Goal: Submit feedback/report problem

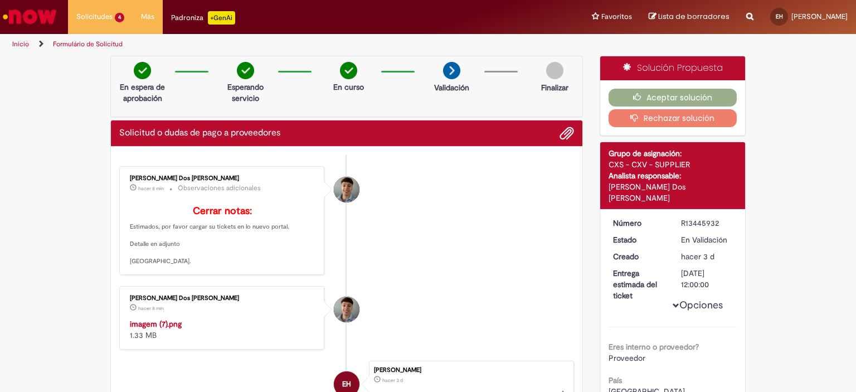
click at [671, 118] on button "Rechazar solución" at bounding box center [673, 118] width 129 height 18
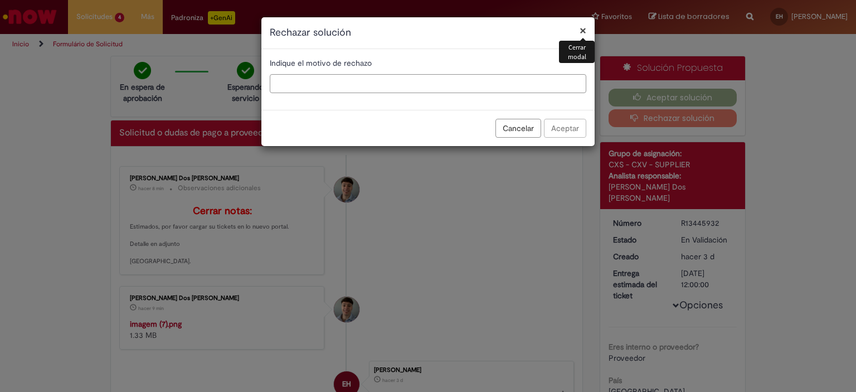
click at [333, 87] on input "text" at bounding box center [428, 83] width 317 height 19
paste input "**********"
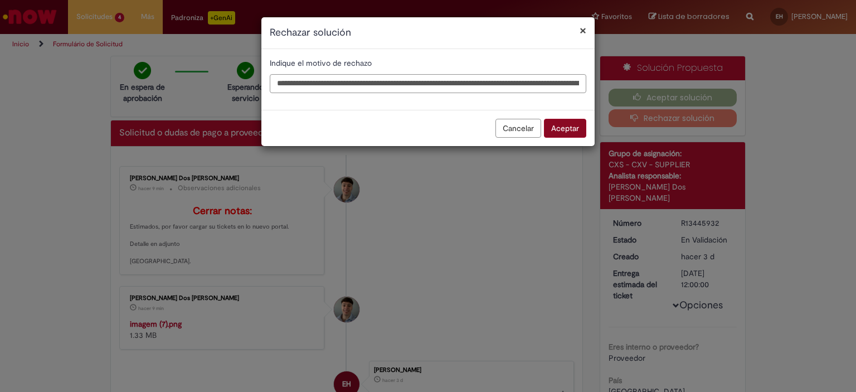
type input "**********"
click at [574, 125] on button "Aceptar" at bounding box center [565, 128] width 42 height 19
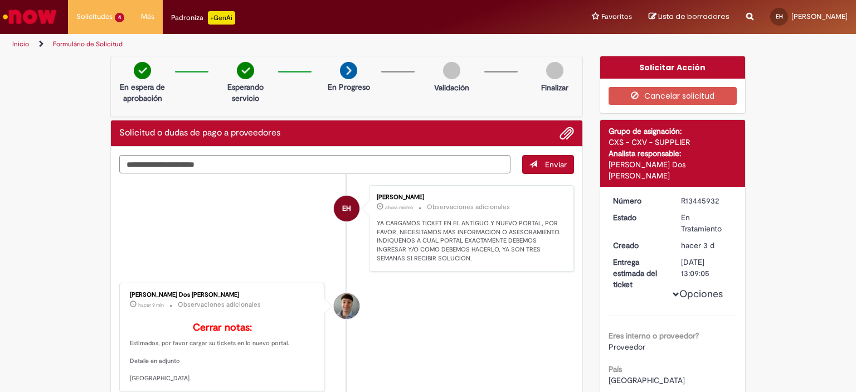
click at [0, 0] on button "Opciones" at bounding box center [0, 0] width 0 height 0
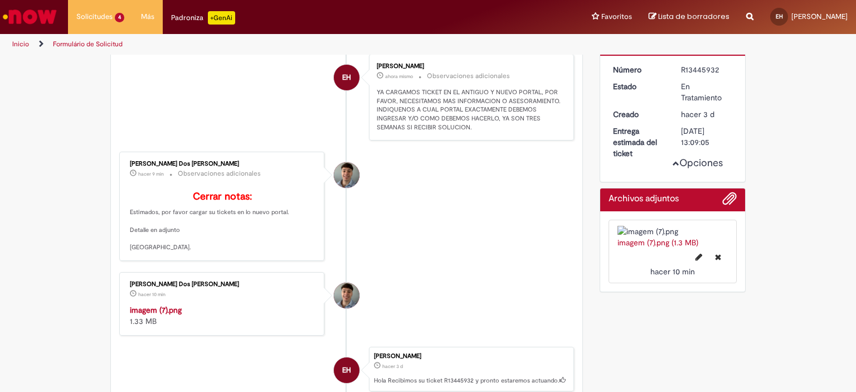
scroll to position [111, 0]
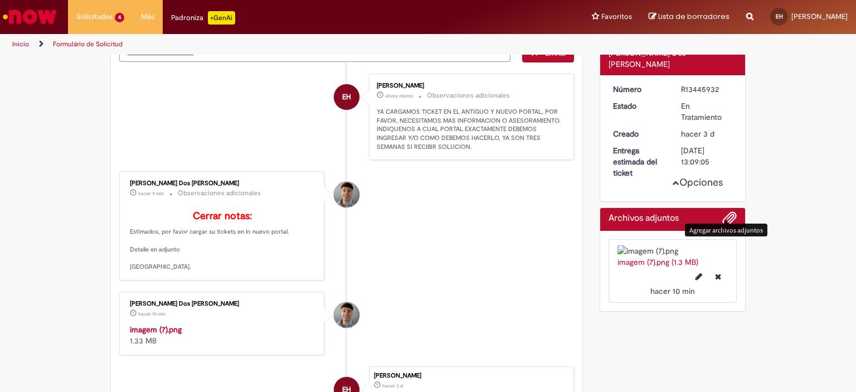
click at [723, 212] on span "Agregar archivos adjuntos" at bounding box center [729, 218] width 13 height 13
click at [652, 256] on img at bounding box center [673, 250] width 111 height 11
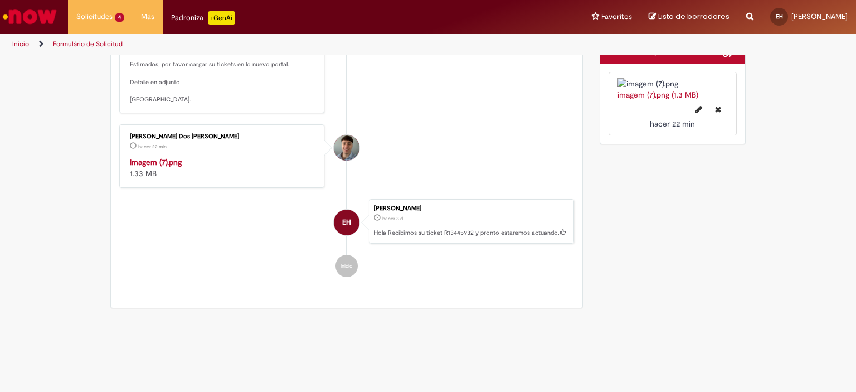
scroll to position [56, 0]
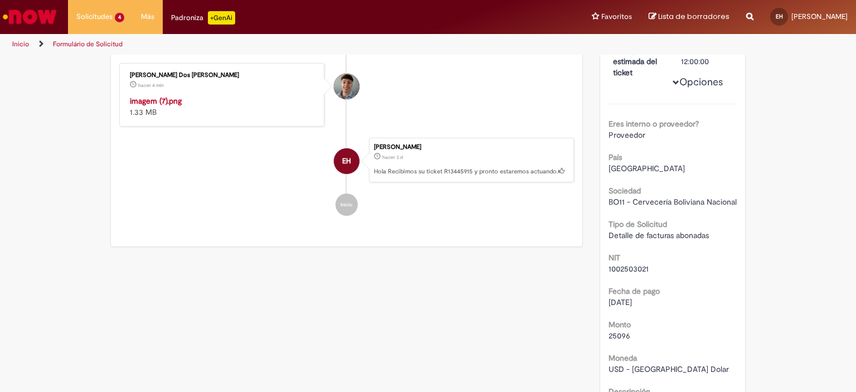
scroll to position [223, 0]
click at [149, 106] on strong "imagem (7).png" at bounding box center [156, 101] width 52 height 10
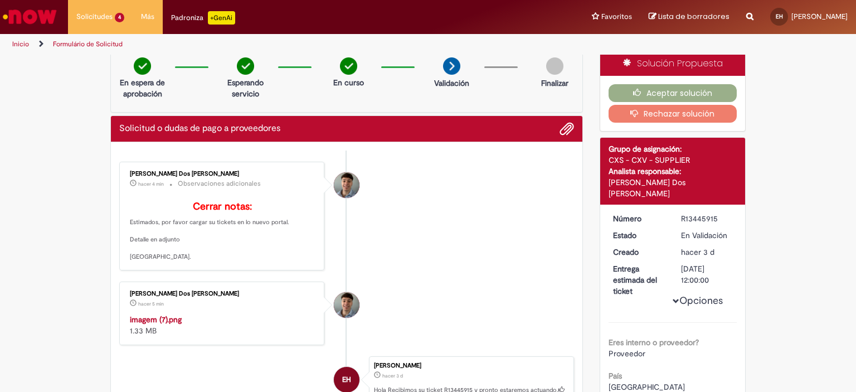
scroll to position [0, 0]
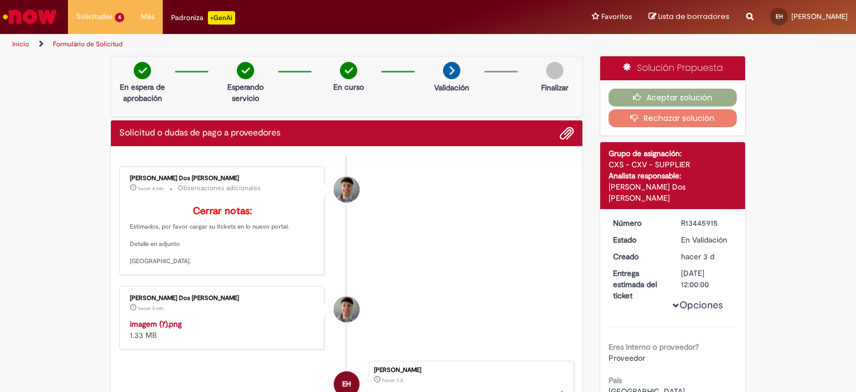
click at [673, 115] on button "Rechazar solución" at bounding box center [673, 118] width 129 height 18
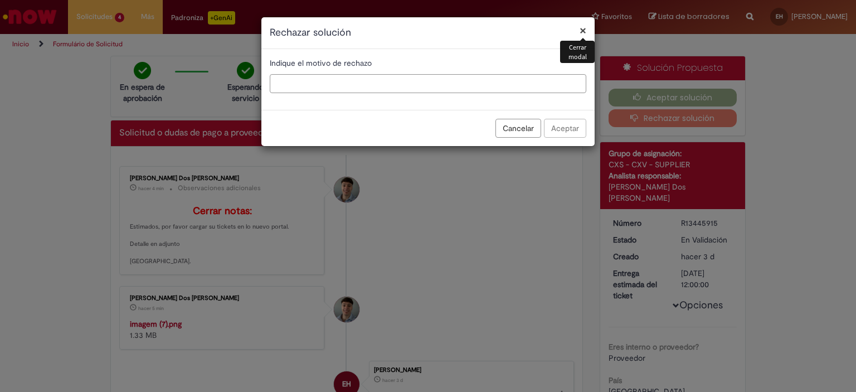
click at [299, 82] on input "text" at bounding box center [428, 83] width 317 height 19
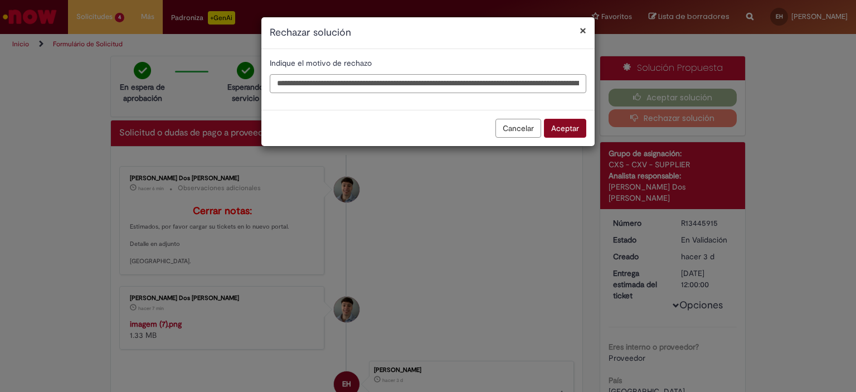
type input "**********"
click at [569, 124] on button "Aceptar" at bounding box center [565, 128] width 42 height 19
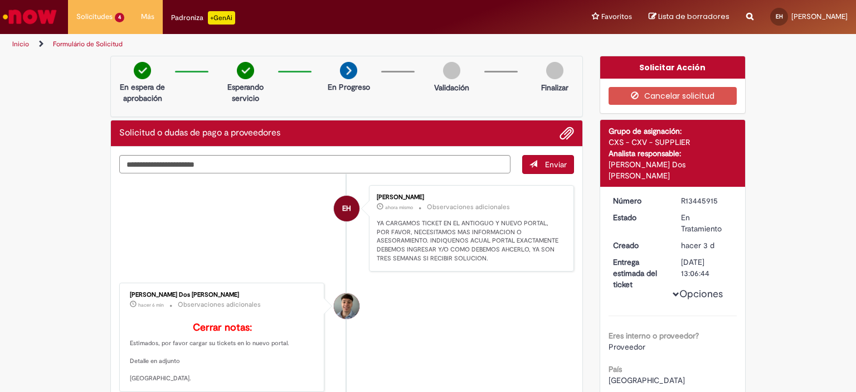
scroll to position [56, 0]
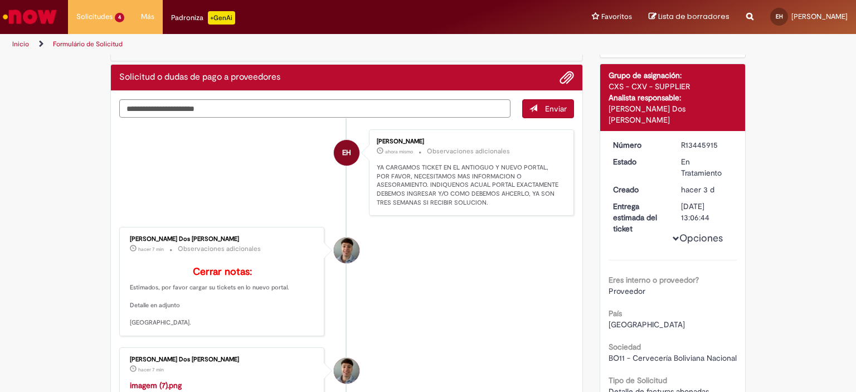
click at [471, 184] on p "YA CARGAMOS TICKET EN EL ANTIOGUO Y NUEVO PORTAL, POR FAVOR, NECESITAMOS MAS IN…" at bounding box center [470, 185] width 186 height 44
